Goal: Transaction & Acquisition: Purchase product/service

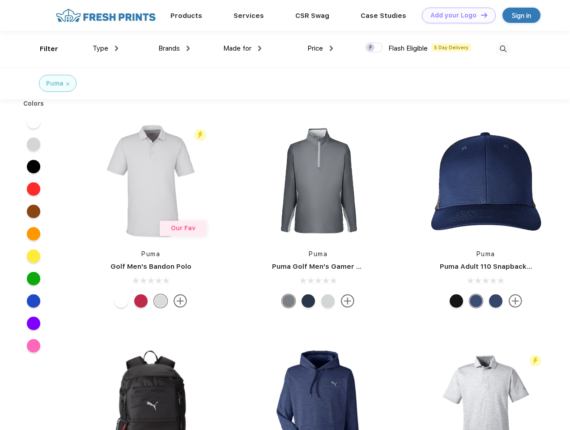
click at [456, 15] on link "Add your Logo Design Tool" at bounding box center [459, 16] width 74 height 16
click at [0, 0] on div "Design Tool" at bounding box center [0, 0] width 0 height 0
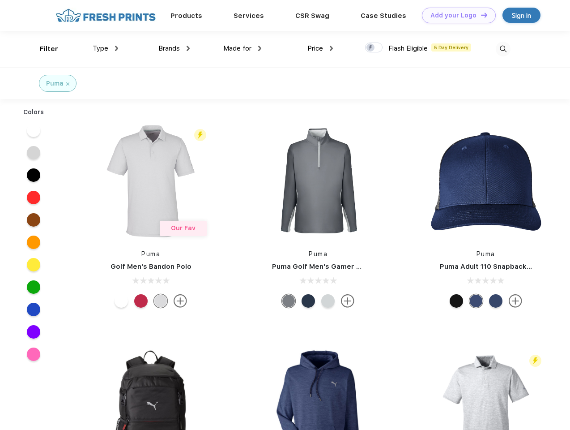
click at [480, 15] on link "Add your Logo Design Tool" at bounding box center [459, 16] width 74 height 16
click at [43, 49] on div "Filter" at bounding box center [49, 49] width 18 height 10
click at [106, 48] on span "Type" at bounding box center [101, 48] width 16 height 8
click at [174, 48] on span "Brands" at bounding box center [168, 48] width 21 height 8
click at [243, 48] on span "Made for" at bounding box center [237, 48] width 28 height 8
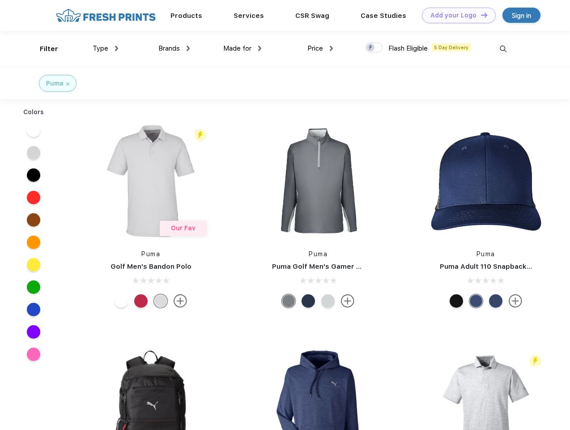
click at [320, 48] on span "Price" at bounding box center [315, 48] width 16 height 8
click at [374, 48] on div at bounding box center [373, 48] width 17 height 10
click at [371, 48] on input "checkbox" at bounding box center [368, 45] width 6 height 6
click at [503, 49] on img at bounding box center [503, 49] width 15 height 15
